Goal: Information Seeking & Learning: Find specific fact

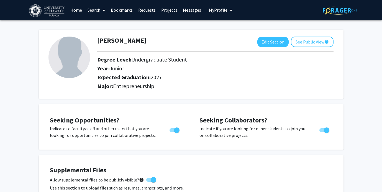
scroll to position [6, 0]
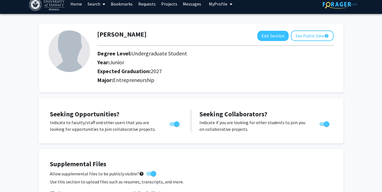
click at [146, 4] on link "Requests" at bounding box center [146, 3] width 23 height 19
click at [151, 6] on link "Requests" at bounding box center [146, 3] width 23 height 19
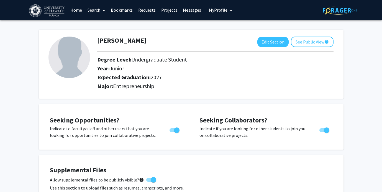
click at [169, 11] on link "Projects" at bounding box center [169, 9] width 22 height 19
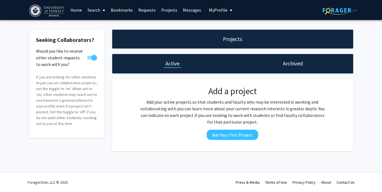
click at [143, 12] on link "Requests" at bounding box center [146, 9] width 23 height 19
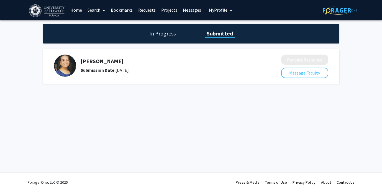
drag, startPoint x: 80, startPoint y: 61, endPoint x: 171, endPoint y: 70, distance: 91.0
click at [172, 71] on div "[PERSON_NAME] Submission Date: [DATE]" at bounding box center [166, 66] width 171 height 16
click at [113, 59] on h5 "[PERSON_NAME]" at bounding box center [166, 61] width 171 height 7
drag, startPoint x: 80, startPoint y: 62, endPoint x: 148, endPoint y: 62, distance: 67.6
click at [148, 63] on div "[PERSON_NAME] Submission Date: [DATE]" at bounding box center [163, 66] width 219 height 22
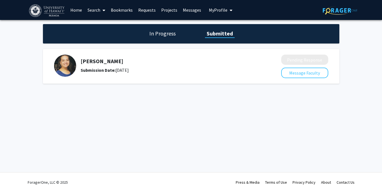
copy h5 "[PERSON_NAME]"
click at [257, 74] on div "[PERSON_NAME] Submission Date: [DATE]" at bounding box center [163, 66] width 219 height 22
click at [161, 35] on h1 "In Progress" at bounding box center [163, 34] width 30 height 8
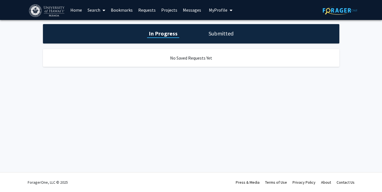
click at [214, 34] on h1 "Submitted" at bounding box center [221, 34] width 28 height 8
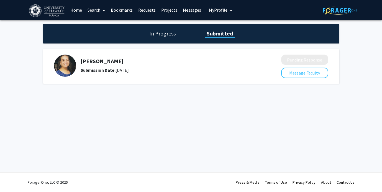
click at [112, 61] on h5 "[PERSON_NAME]" at bounding box center [166, 61] width 171 height 7
click at [66, 65] on img at bounding box center [65, 66] width 22 height 22
click at [315, 72] on button "Message Faculty" at bounding box center [304, 73] width 47 height 11
click at [227, 7] on span "My profile dropdown to access profile and logout" at bounding box center [229, 10] width 5 height 19
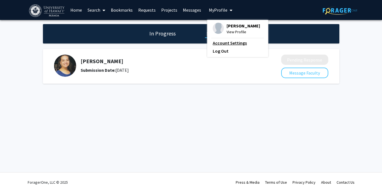
click at [229, 42] on link "Account Settings" at bounding box center [238, 43] width 50 height 7
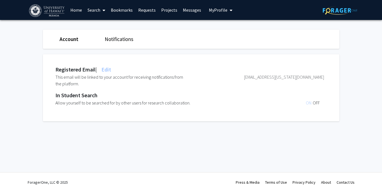
click at [221, 12] on span "My Profile" at bounding box center [218, 10] width 19 height 6
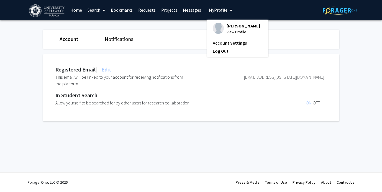
click at [143, 12] on link "Requests" at bounding box center [146, 9] width 23 height 19
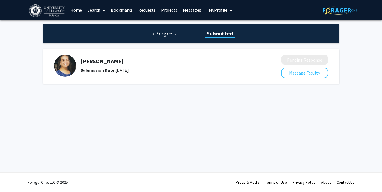
click at [58, 66] on img at bounding box center [65, 66] width 22 height 22
click at [101, 9] on span at bounding box center [102, 10] width 5 height 19
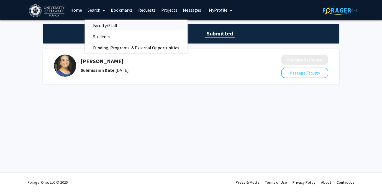
click at [102, 23] on span "Faculty/Staff" at bounding box center [105, 25] width 41 height 11
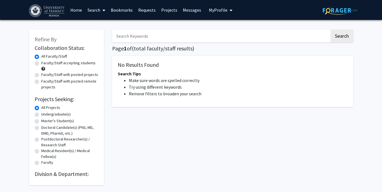
click at [138, 38] on input "Search Keywords" at bounding box center [220, 36] width 217 height 13
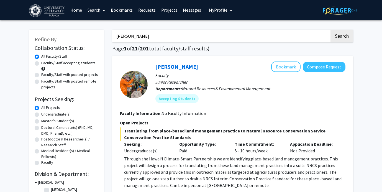
type input "[PERSON_NAME]"
click at [330, 30] on button "Search" at bounding box center [341, 36] width 23 height 13
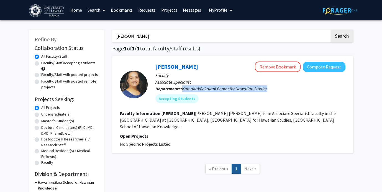
drag, startPoint x: 183, startPoint y: 88, endPoint x: 273, endPoint y: 84, distance: 89.8
click at [274, 86] on p "Departments: Kamakakūokalani Center for Hawaiian Studies" at bounding box center [250, 88] width 190 height 7
copy span "Kamakakūokalani Center for Hawaiian Studies"
click at [218, 9] on span "My Profile" at bounding box center [218, 10] width 19 height 6
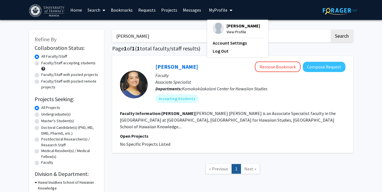
click at [227, 30] on span "View Profile" at bounding box center [244, 32] width 34 height 6
